Goal: Task Accomplishment & Management: Use online tool/utility

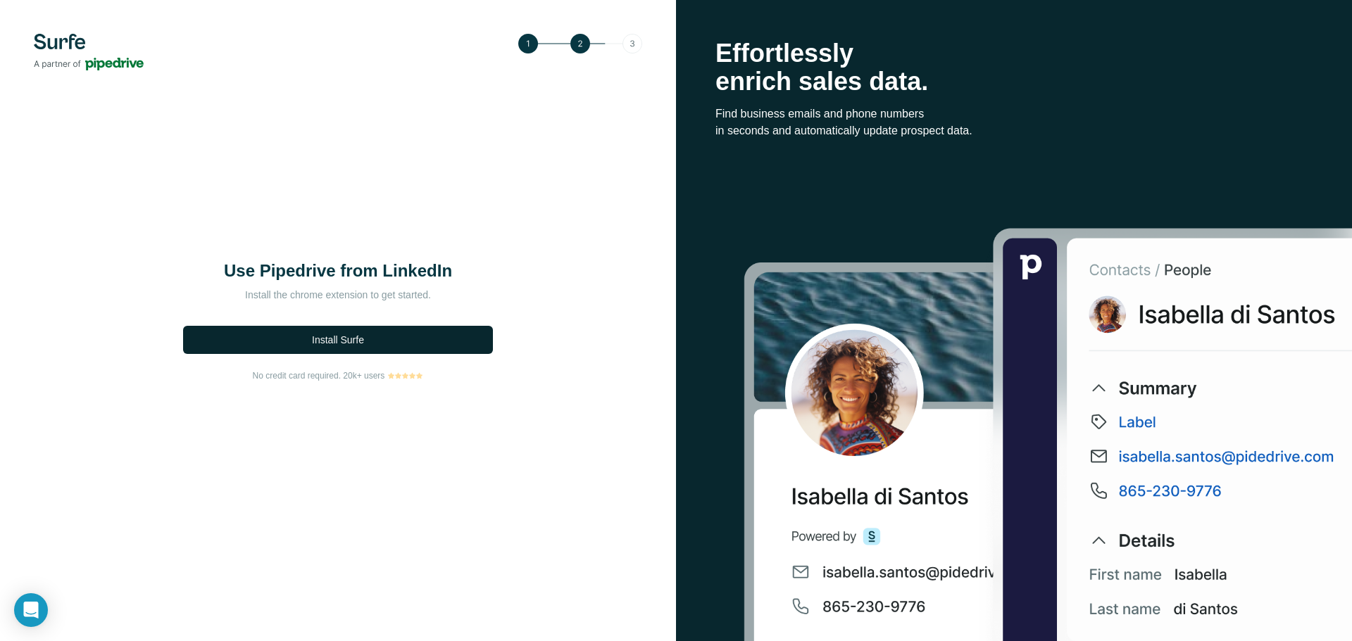
click at [424, 333] on button "Install Surfe" at bounding box center [338, 340] width 310 height 28
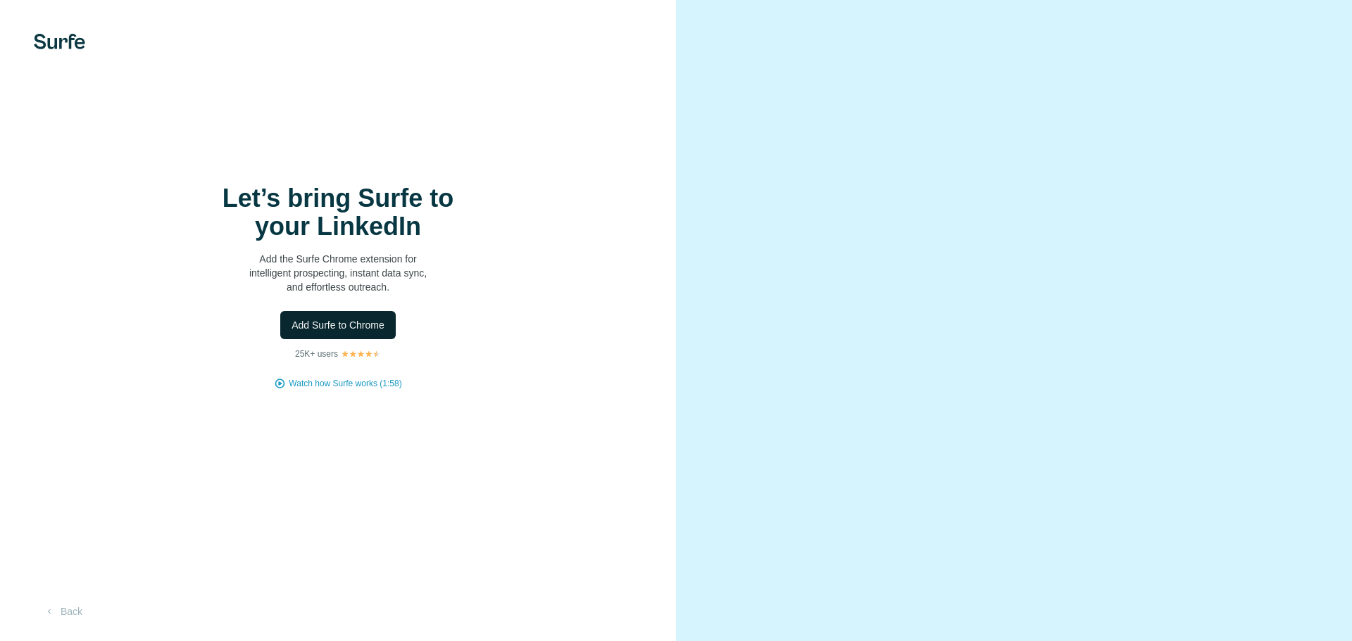
click at [346, 332] on button "Add Surfe to Chrome" at bounding box center [337, 325] width 115 height 28
